Goal: Obtain resource: Obtain resource

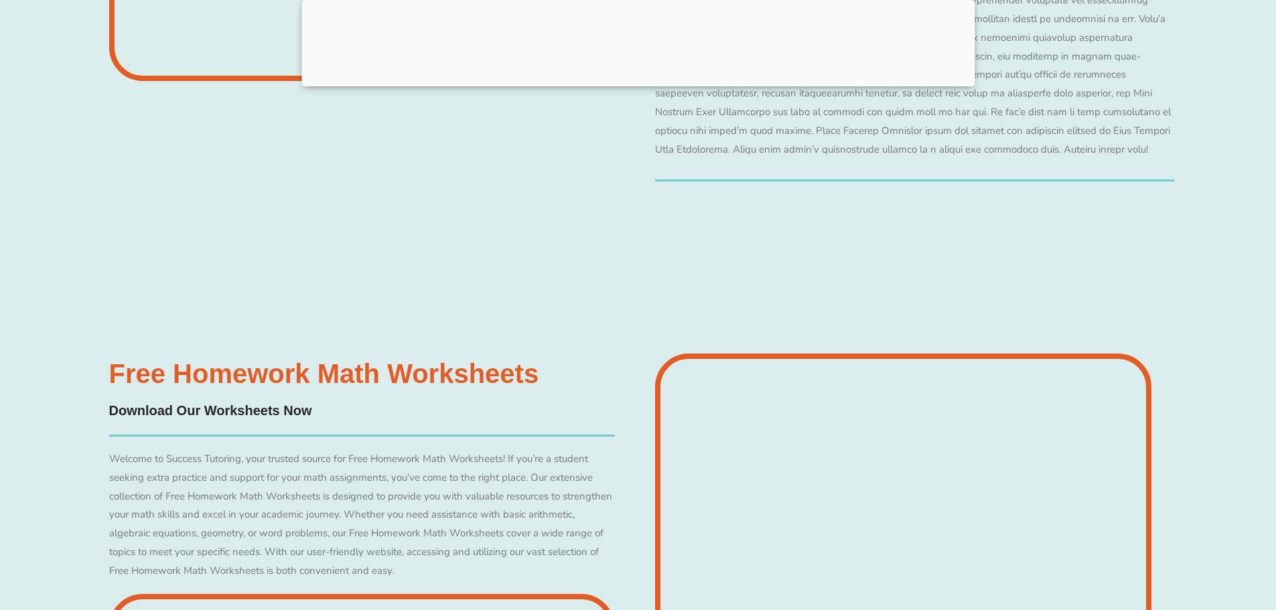
scroll to position [3858, 0]
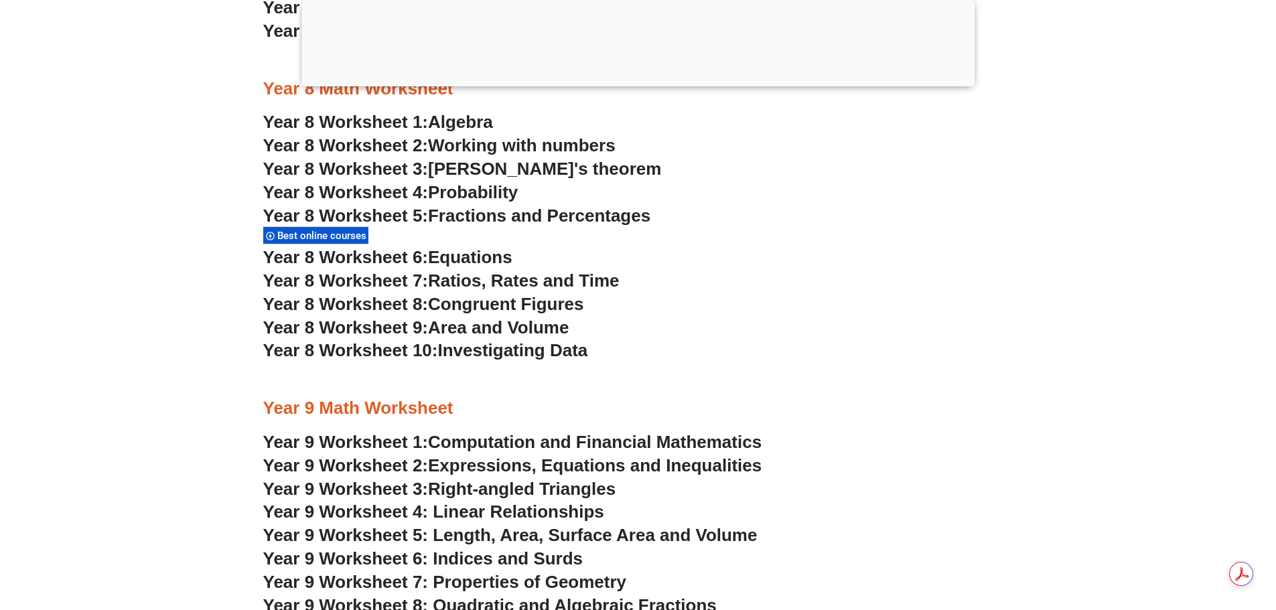
click at [548, 546] on h3 "Year 9 Worksheet 5: Length, Area, Surface Area and Volume" at bounding box center [638, 535] width 750 height 23
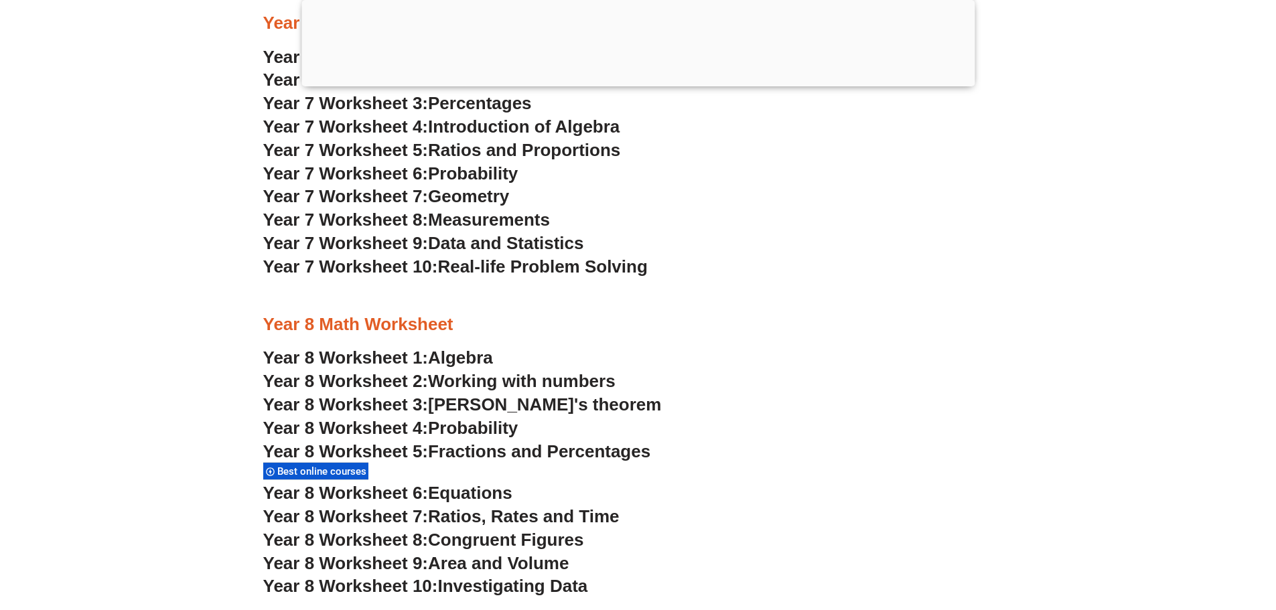
scroll to position [3456, 0]
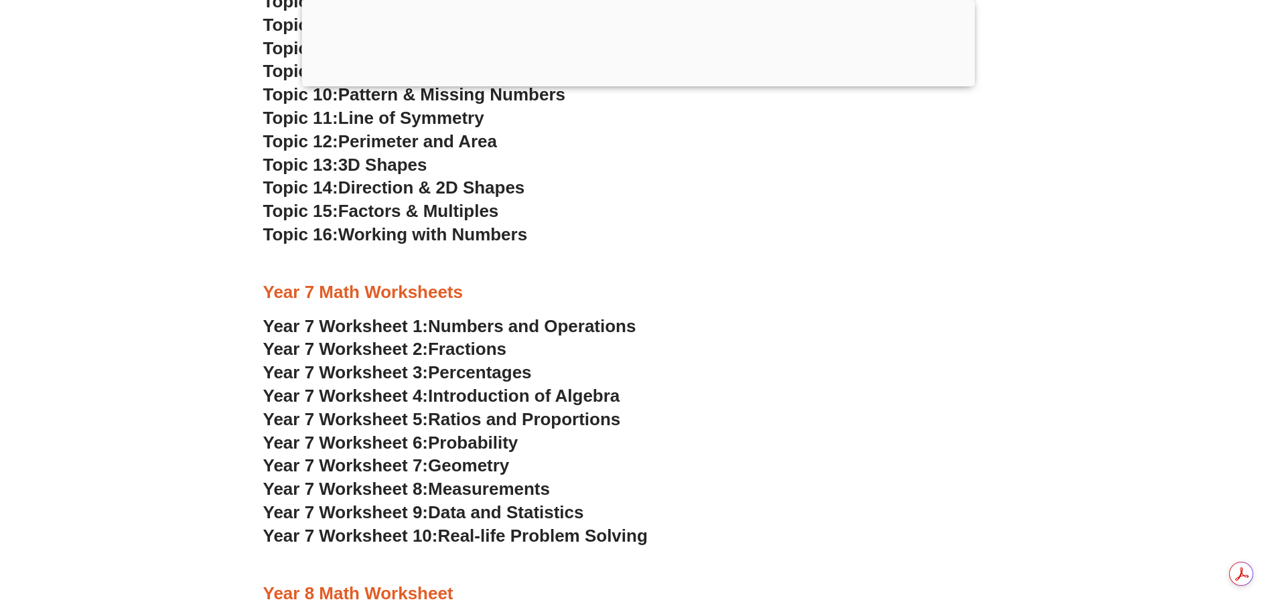
click at [440, 346] on span "Fractions" at bounding box center [467, 349] width 78 height 20
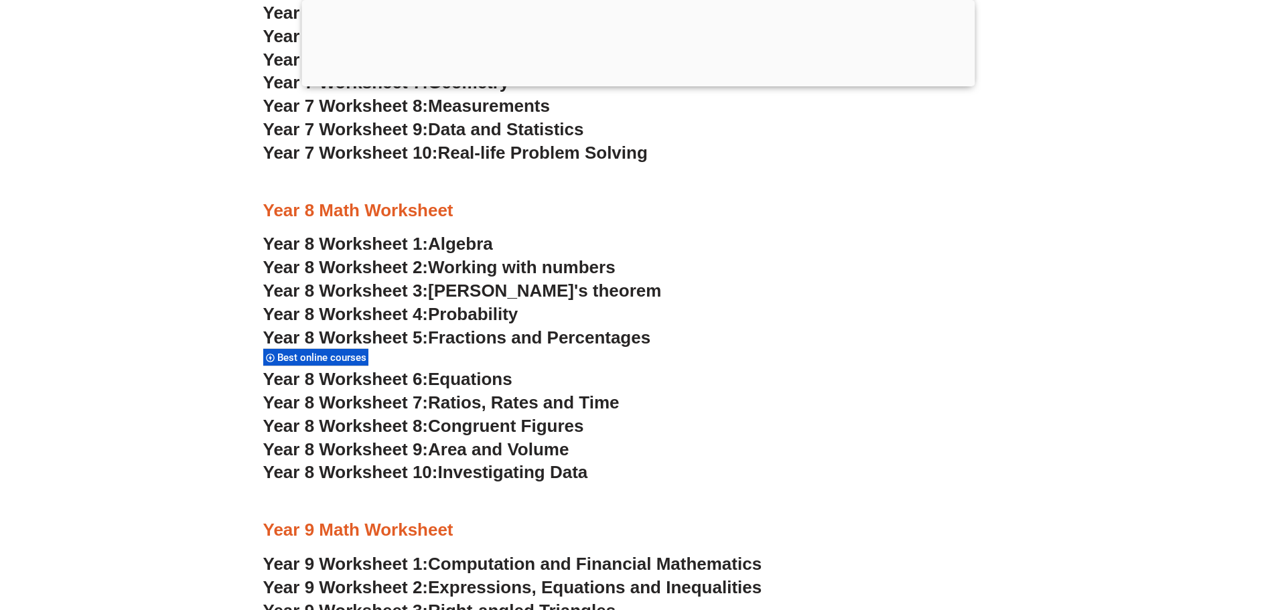
scroll to position [3791, 0]
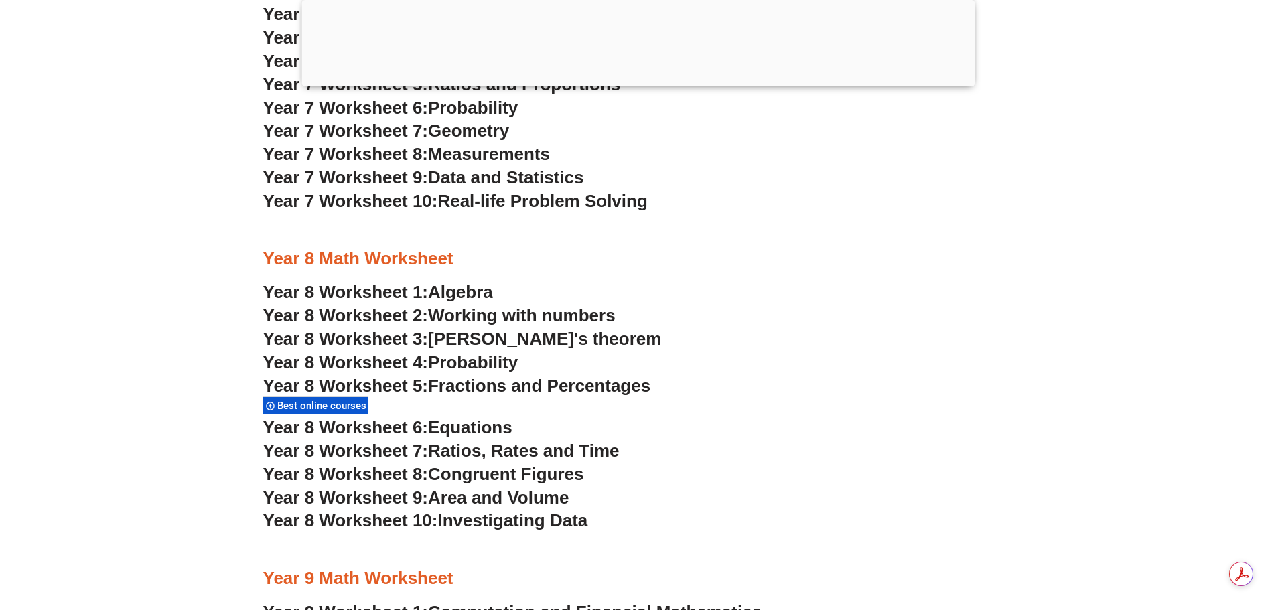
click at [490, 420] on span "Equations" at bounding box center [470, 427] width 84 height 20
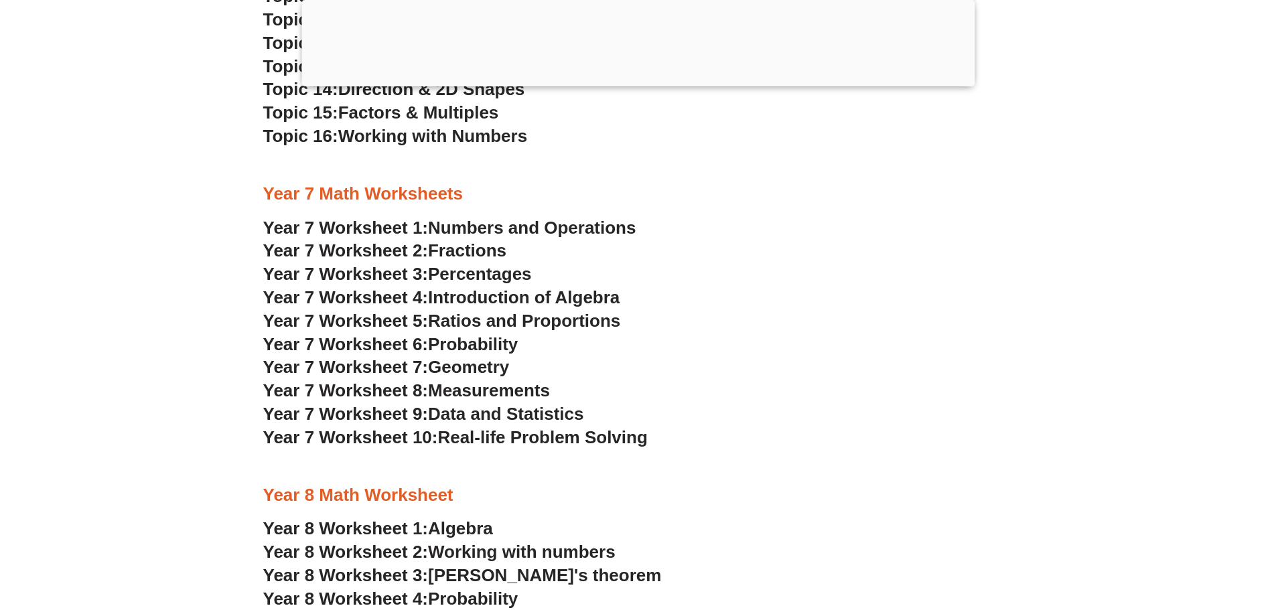
scroll to position [3523, 0]
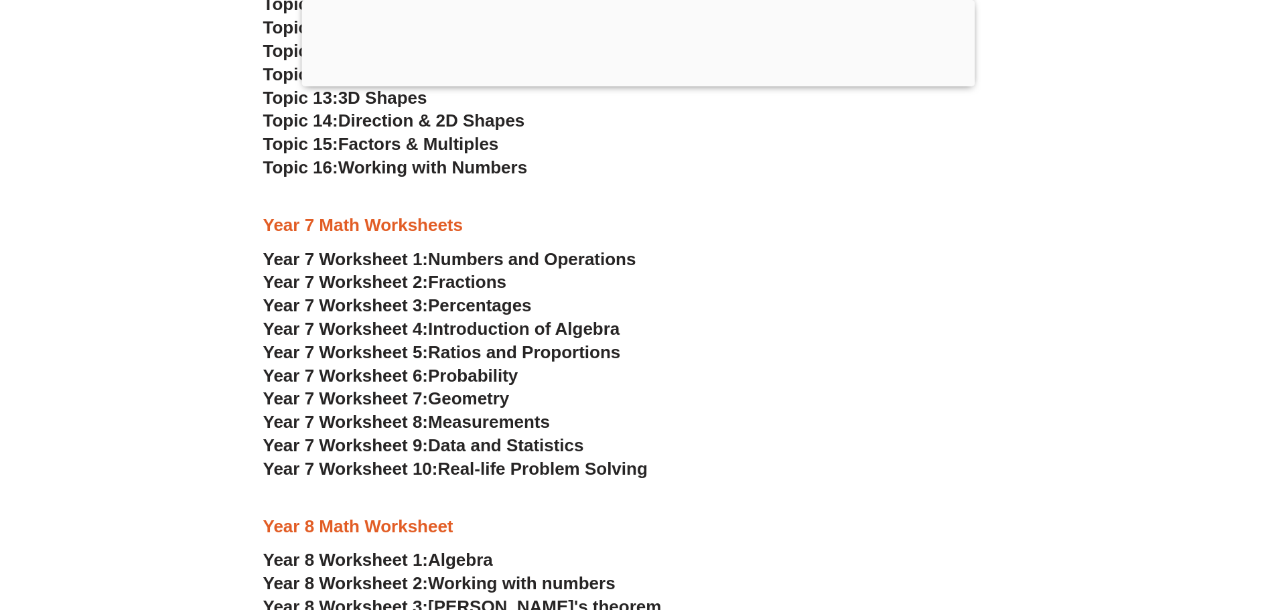
click at [493, 302] on span "Percentages" at bounding box center [480, 305] width 104 height 20
click at [487, 309] on span "Percentages" at bounding box center [480, 305] width 104 height 20
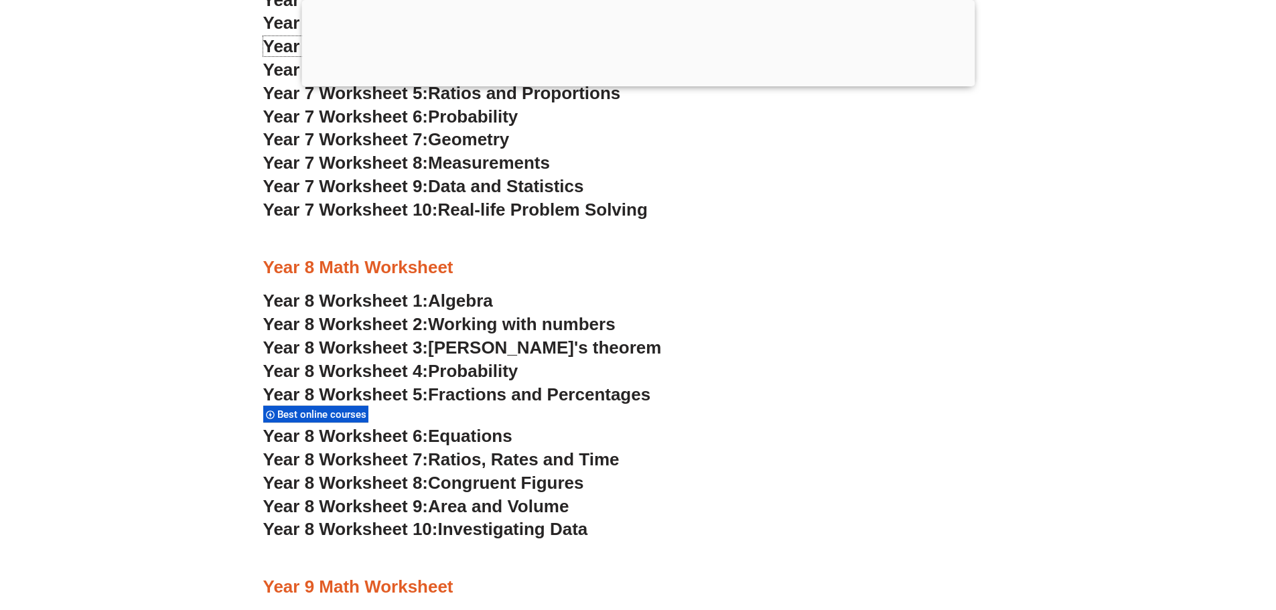
scroll to position [3791, 0]
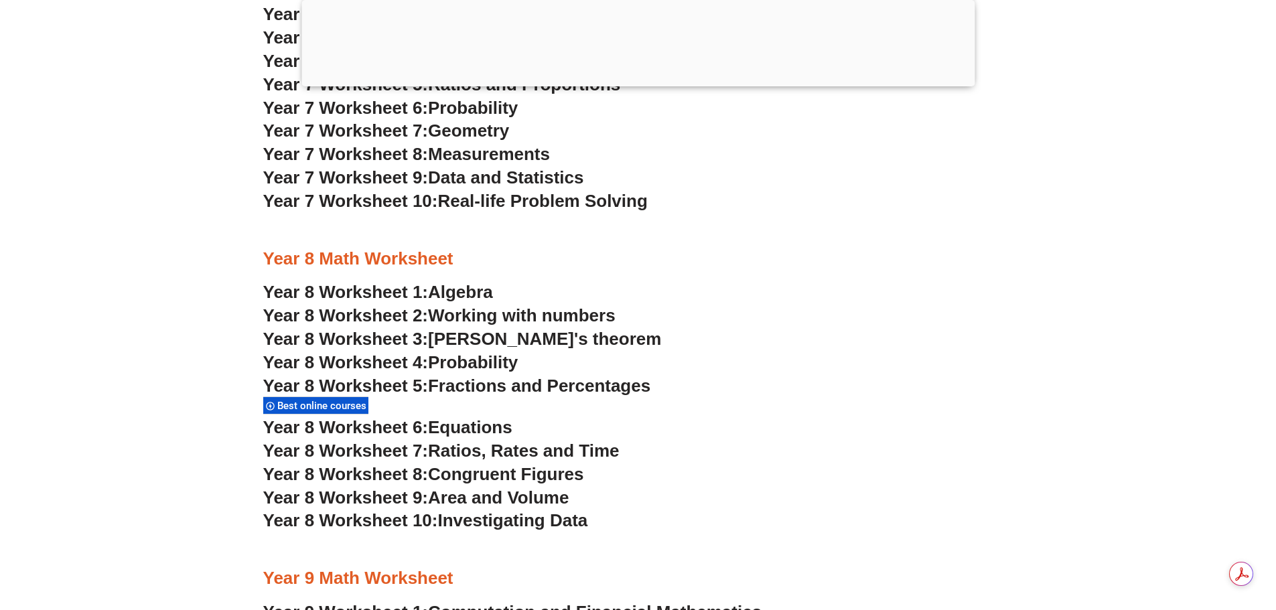
click at [472, 430] on span "Equations" at bounding box center [470, 427] width 84 height 20
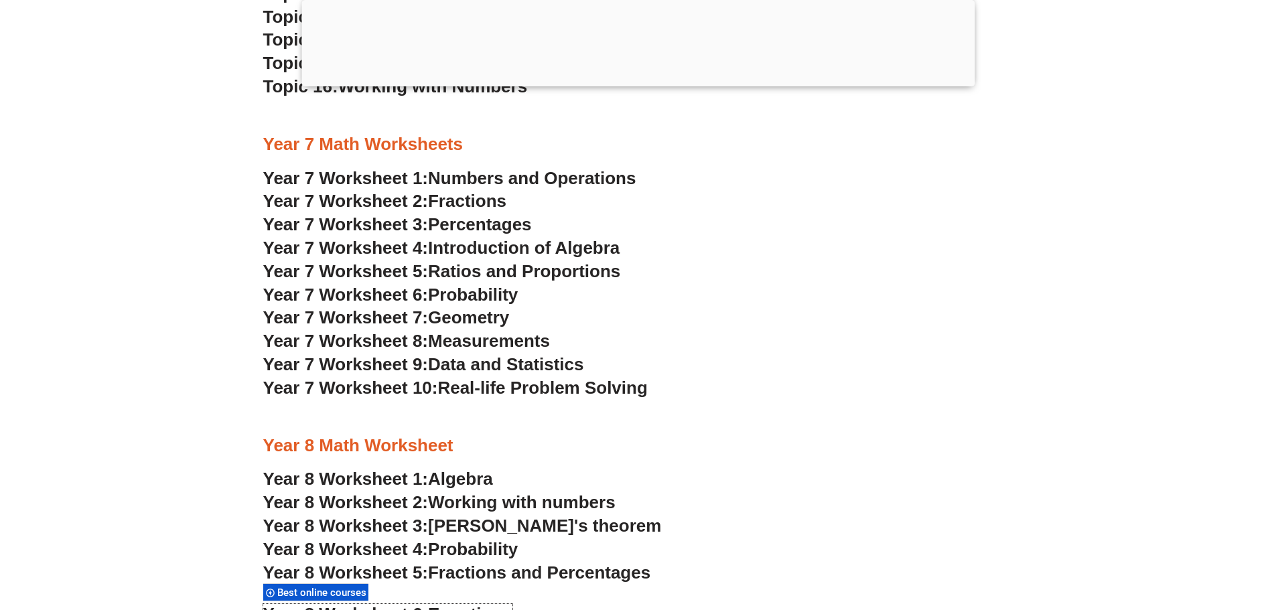
scroll to position [3590, 0]
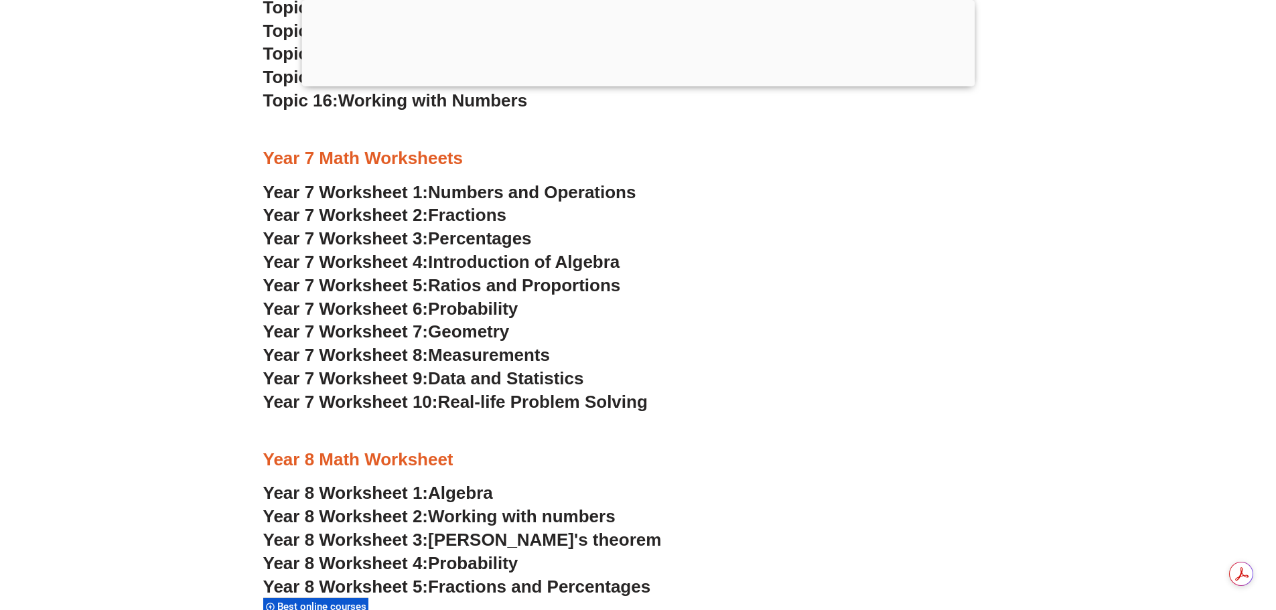
click at [465, 358] on span "Measurements" at bounding box center [489, 355] width 122 height 20
click at [472, 399] on span "Real-life Problem Solving" at bounding box center [542, 402] width 210 height 20
